Goal: Complete application form: Complete application form

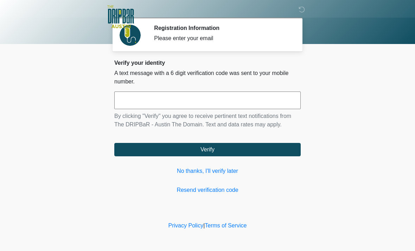
click at [214, 169] on link "No thanks, I'll verify later" at bounding box center [207, 171] width 186 height 8
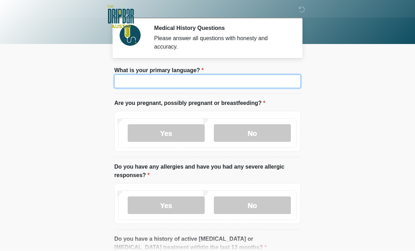
click at [233, 85] on input "What is your primary language?" at bounding box center [207, 81] width 186 height 13
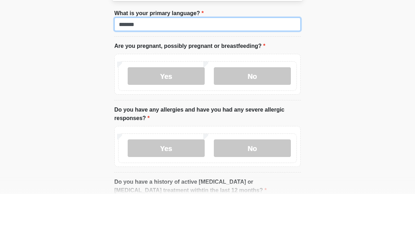
type input "*******"
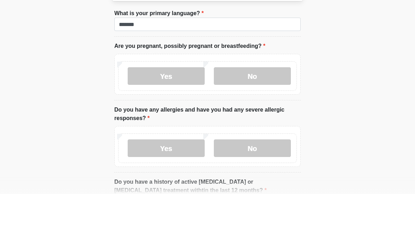
click at [279, 124] on label "No" at bounding box center [252, 133] width 77 height 18
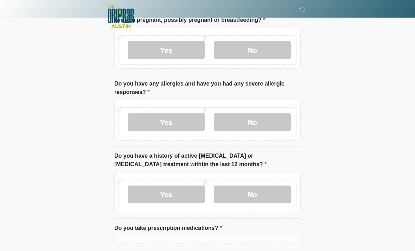
scroll to position [84, 0]
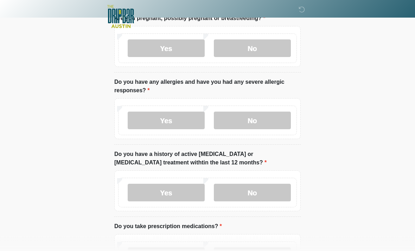
click at [172, 122] on label "Yes" at bounding box center [166, 121] width 77 height 18
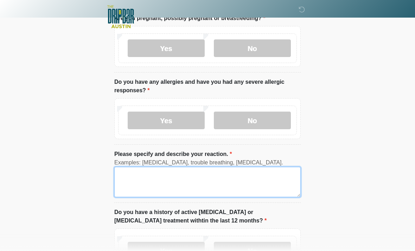
click at [200, 179] on textarea "Please specify and describe your reaction." at bounding box center [207, 182] width 186 height 30
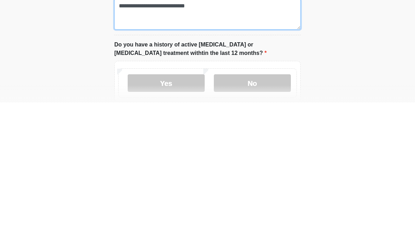
scroll to position [104, 0]
type textarea "**********"
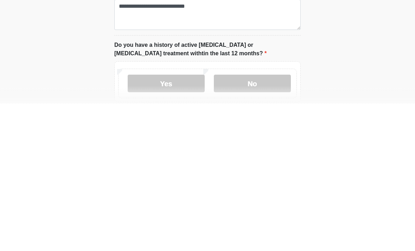
click at [269, 222] on label "No" at bounding box center [252, 231] width 77 height 18
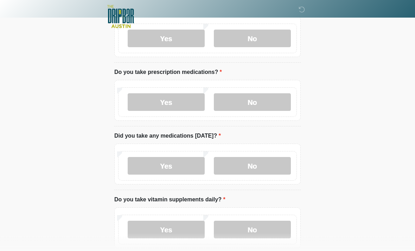
scroll to position [297, 0]
click at [270, 100] on label "No" at bounding box center [252, 102] width 77 height 18
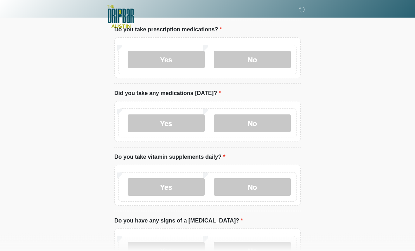
click at [276, 119] on label "No" at bounding box center [252, 124] width 77 height 18
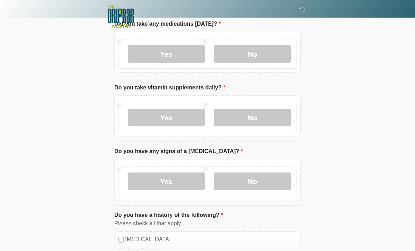
scroll to position [408, 0]
click at [270, 118] on label "No" at bounding box center [252, 118] width 77 height 18
click at [268, 176] on label "No" at bounding box center [252, 181] width 77 height 18
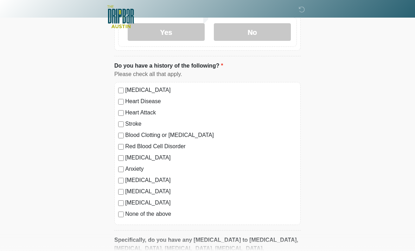
scroll to position [562, 0]
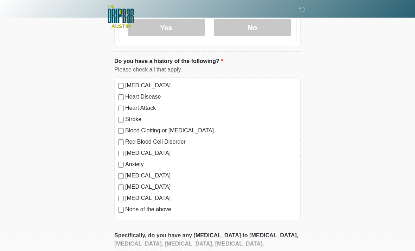
click at [169, 209] on label "None of the above" at bounding box center [211, 209] width 172 height 8
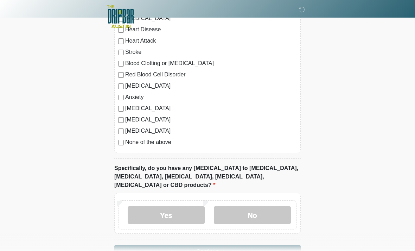
scroll to position [642, 0]
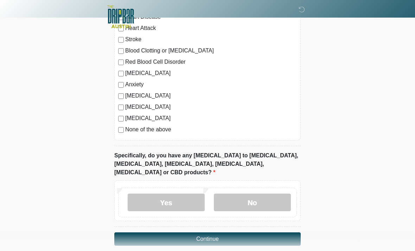
click at [263, 193] on label "No" at bounding box center [252, 202] width 77 height 18
click at [268, 232] on button "Continue" at bounding box center [207, 238] width 186 height 13
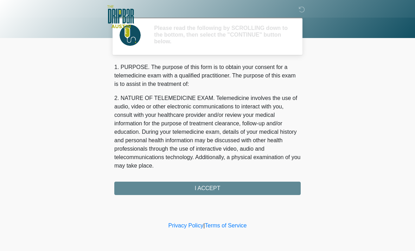
scroll to position [0, 0]
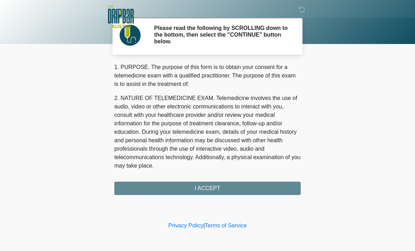
click at [269, 185] on div "1. PURPOSE. The purpose of this form is to obtain your consent for a telemedici…" at bounding box center [207, 129] width 186 height 132
click at [235, 187] on div "1. PURPOSE. The purpose of this form is to obtain your consent for a telemedici…" at bounding box center [207, 129] width 186 height 132
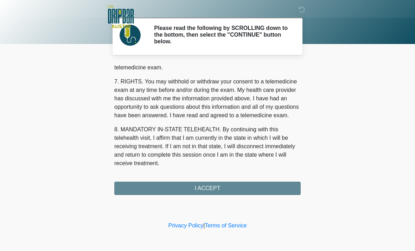
scroll to position [306, 0]
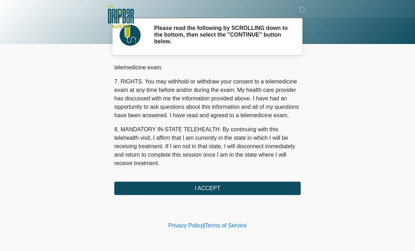
click at [228, 185] on button "I ACCEPT" at bounding box center [207, 187] width 186 height 13
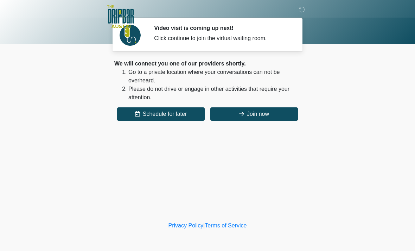
click at [276, 112] on button "Join now" at bounding box center [254, 113] width 88 height 13
